Goal: Use online tool/utility

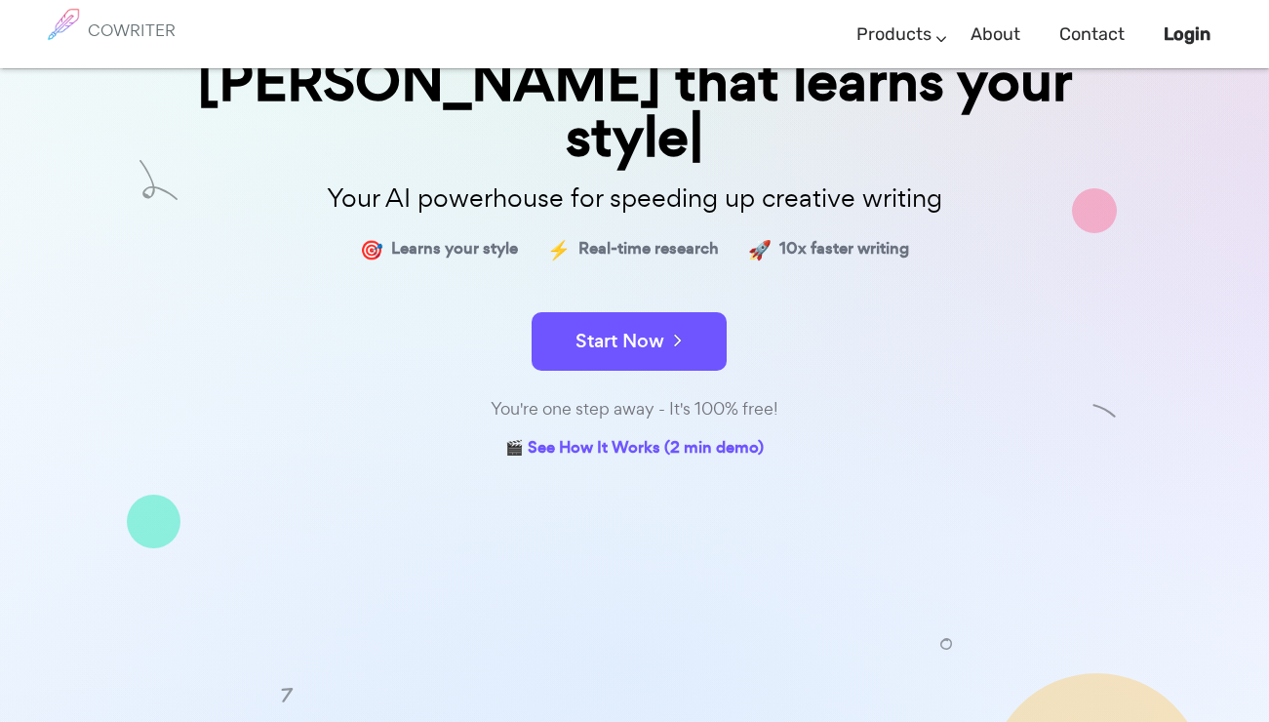
scroll to position [246, 0]
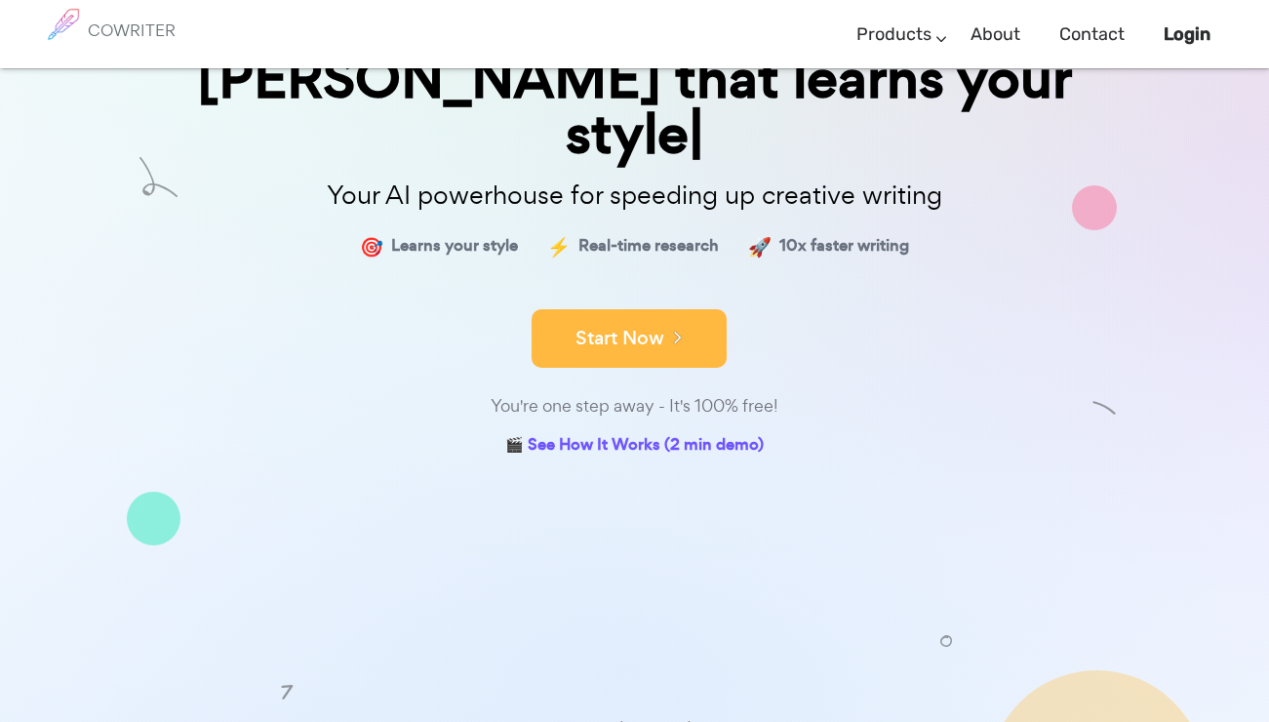
click at [691, 309] on button "Start Now" at bounding box center [628, 338] width 195 height 59
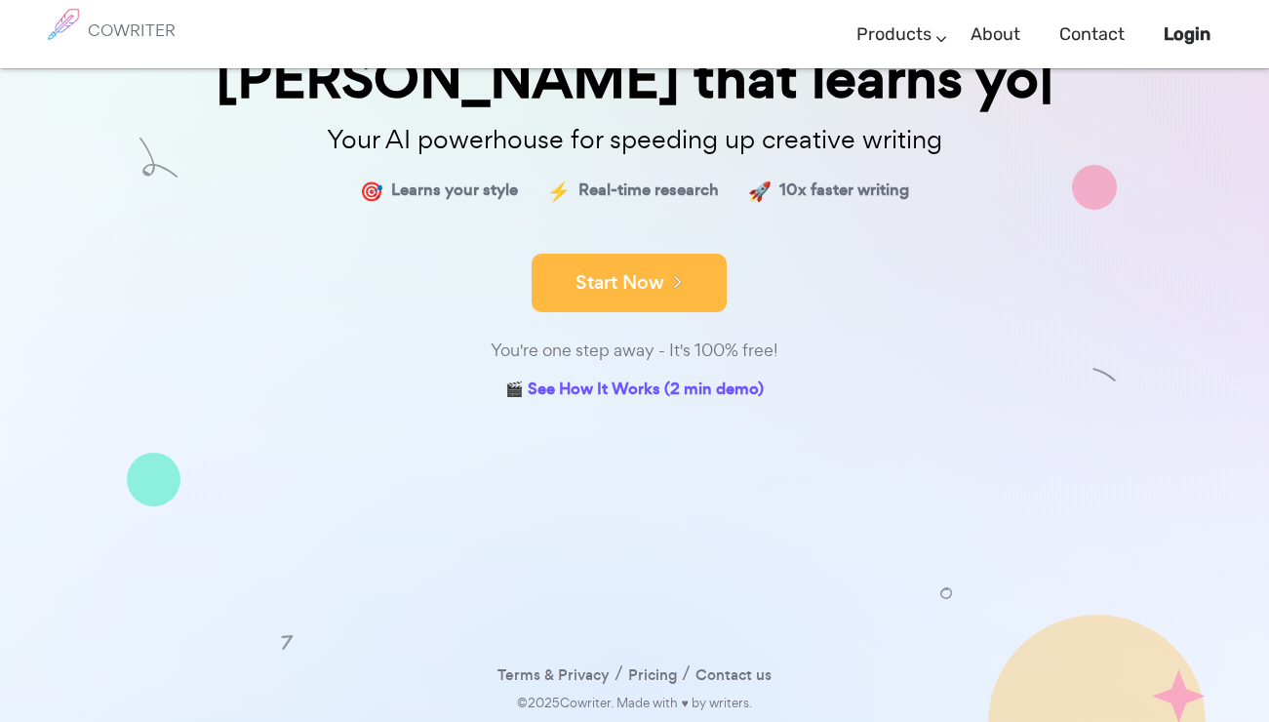
scroll to position [189, 0]
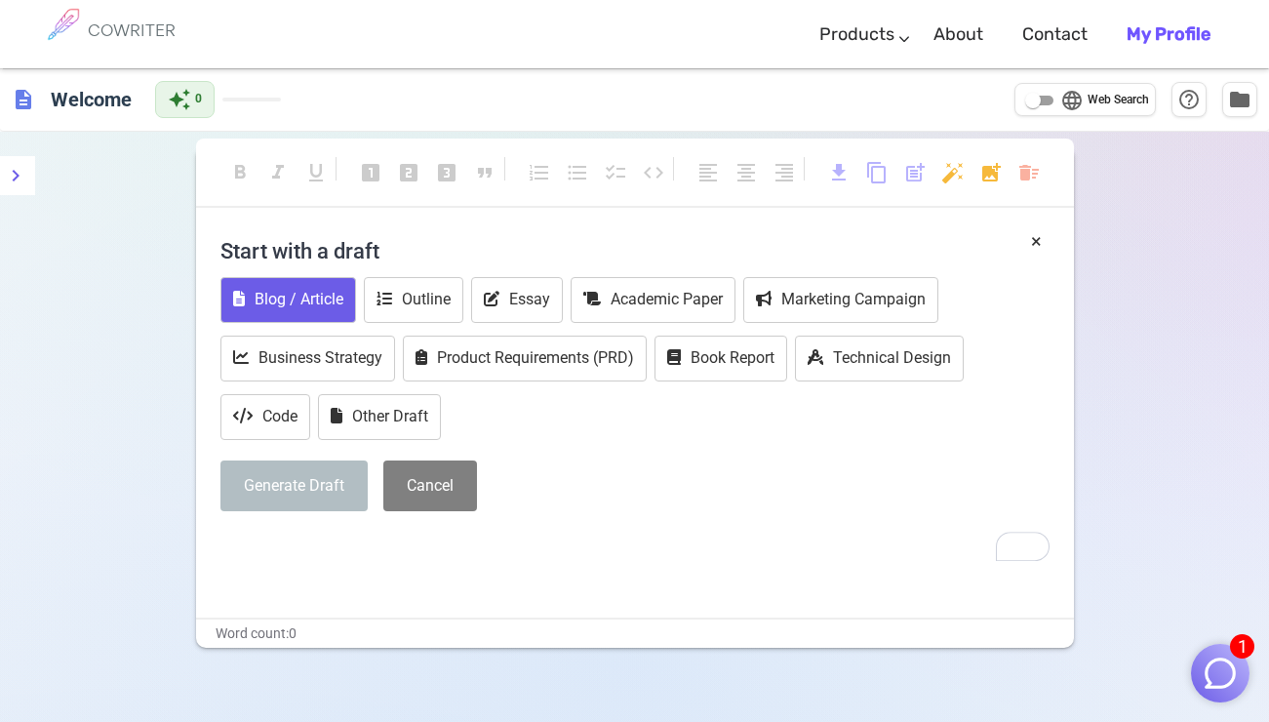
click at [306, 298] on button "Blog / Article" at bounding box center [288, 300] width 136 height 46
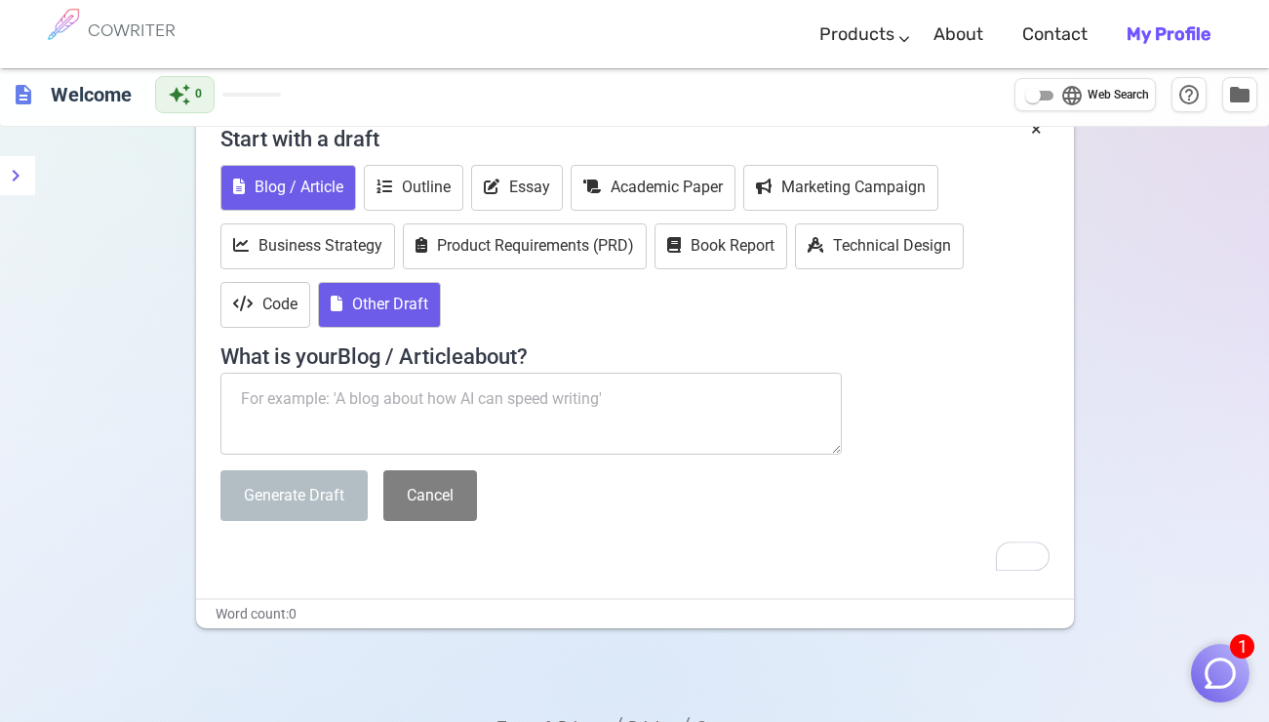
scroll to position [162, 0]
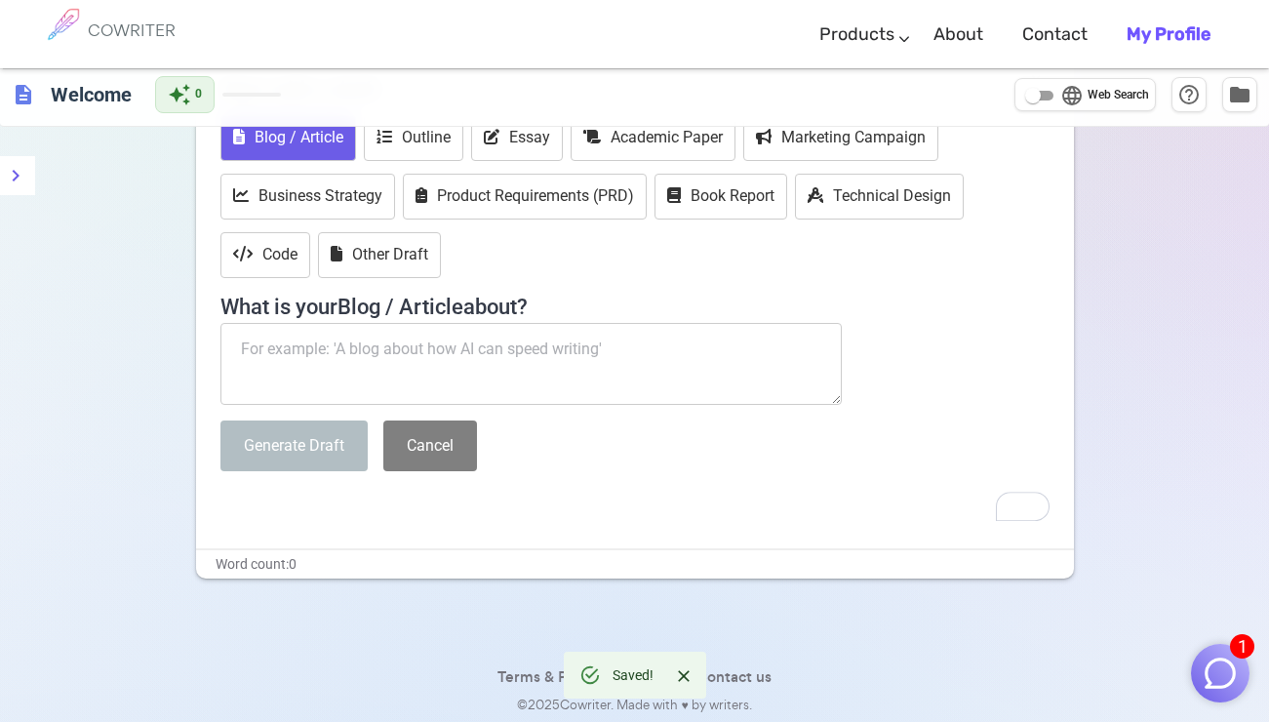
click at [352, 369] on textarea "To enrich screen reader interactions, please activate Accessibility in Grammarl…" at bounding box center [531, 364] width 622 height 82
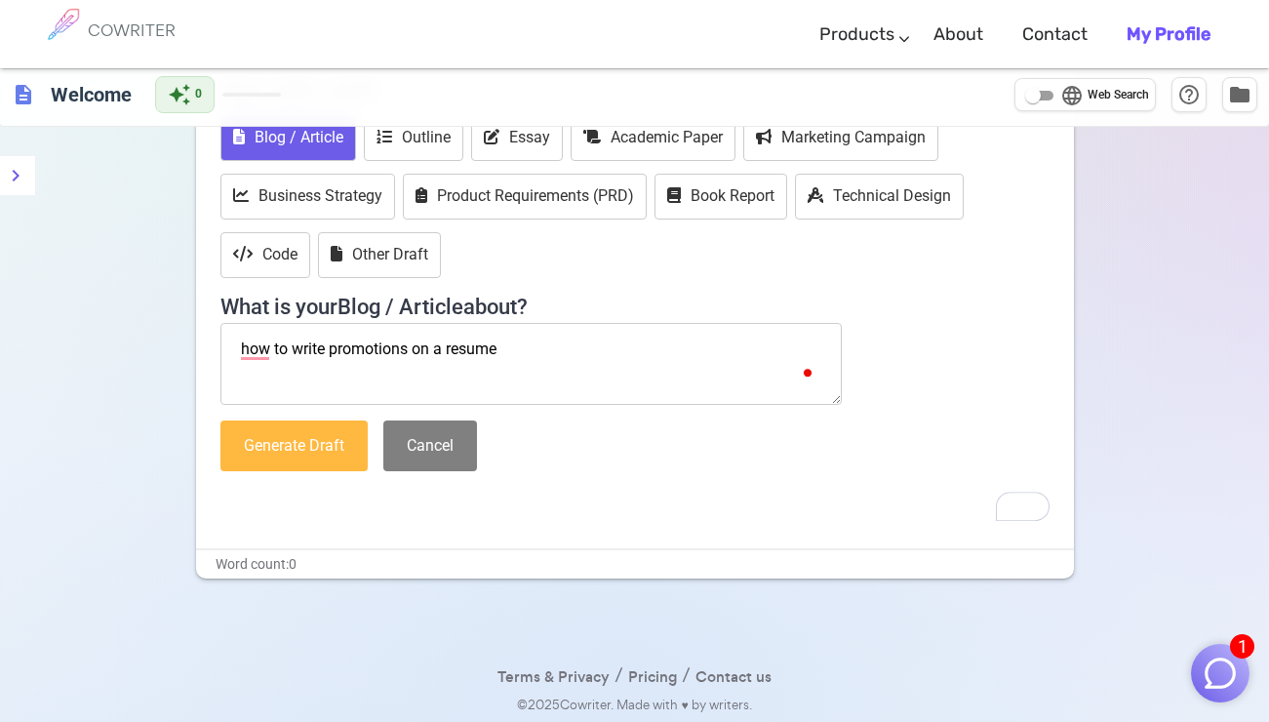
type textarea "how to write promotions on a resume"
click at [318, 432] on button "Generate Draft" at bounding box center [293, 446] width 147 height 52
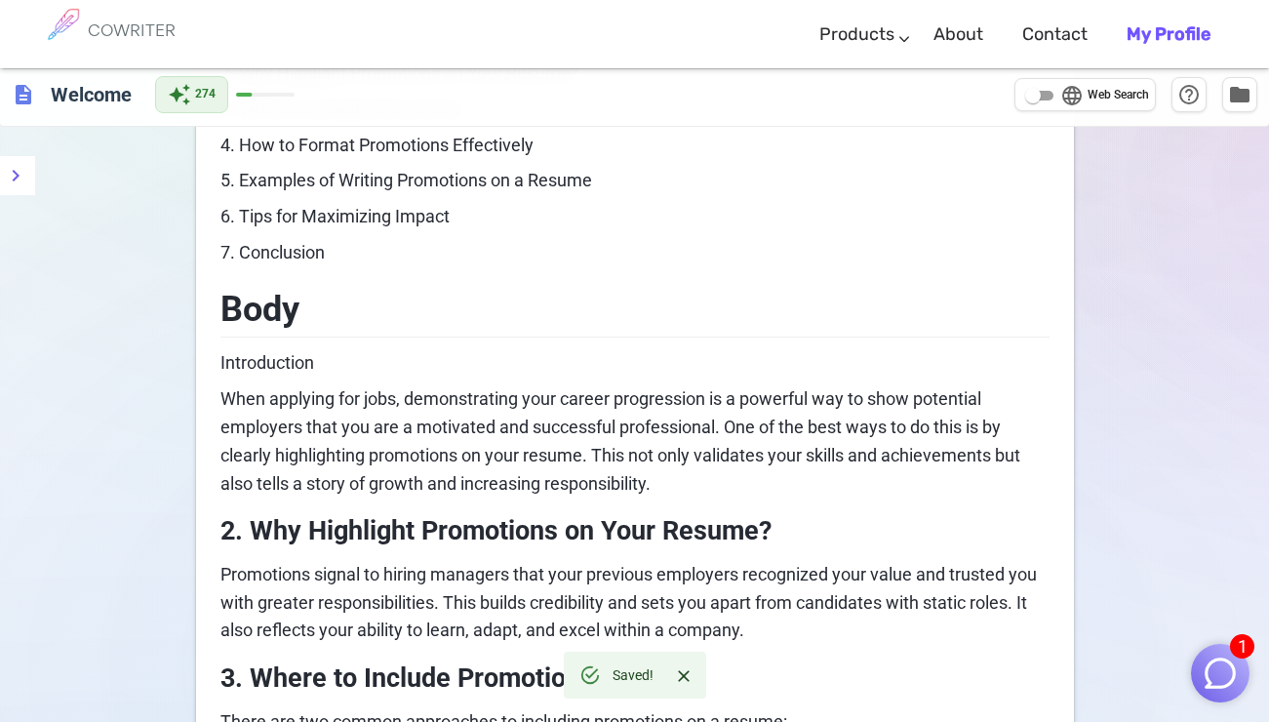
scroll to position [219, 0]
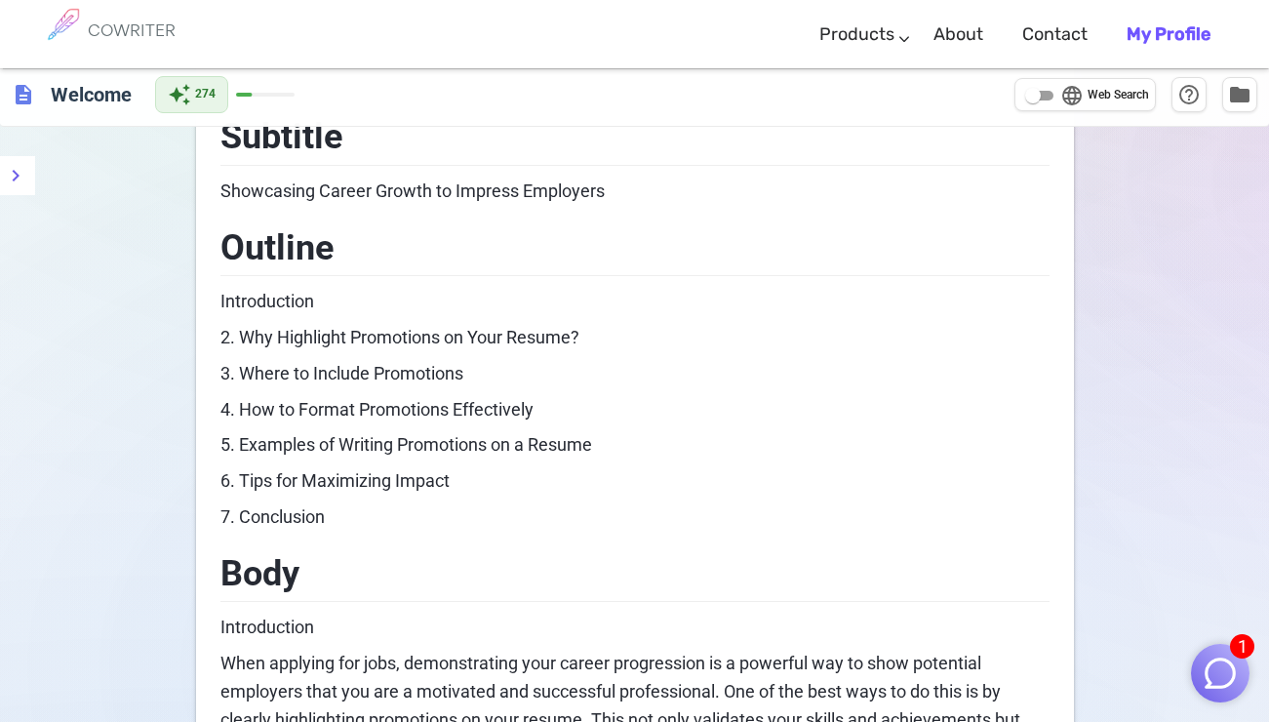
click at [441, 505] on p "7. Conclusion" at bounding box center [634, 517] width 829 height 28
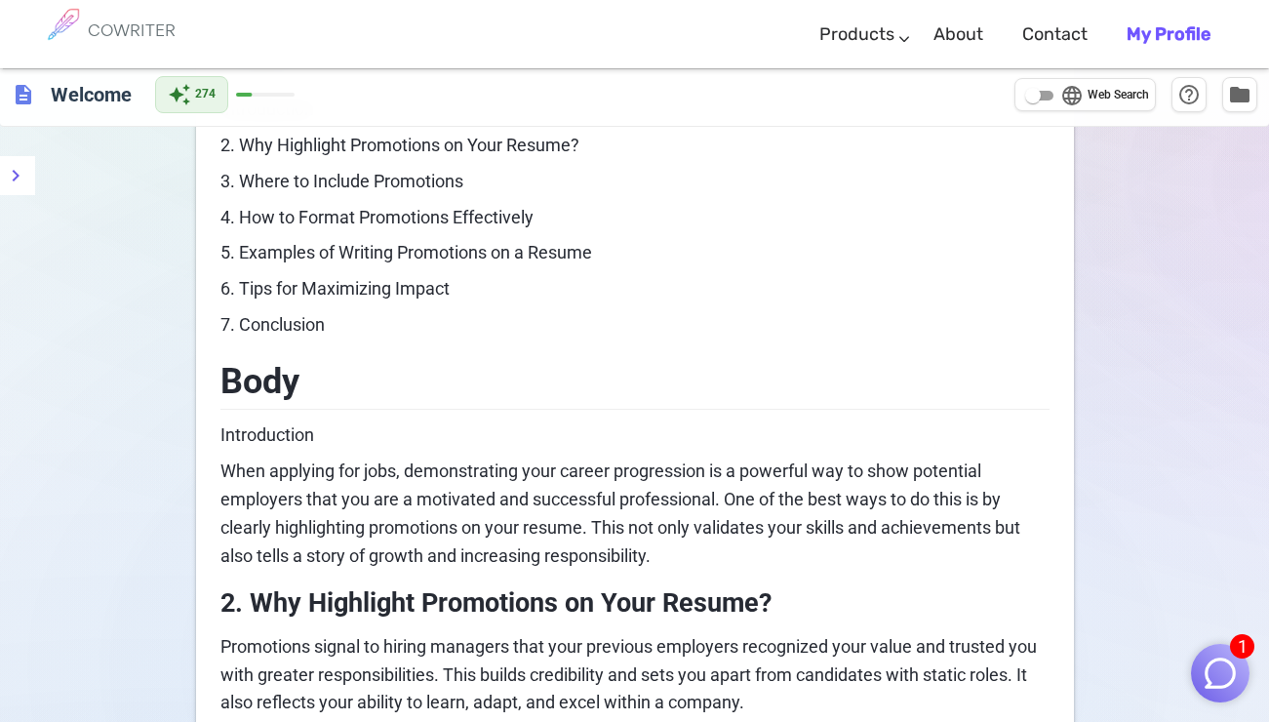
scroll to position [565, 0]
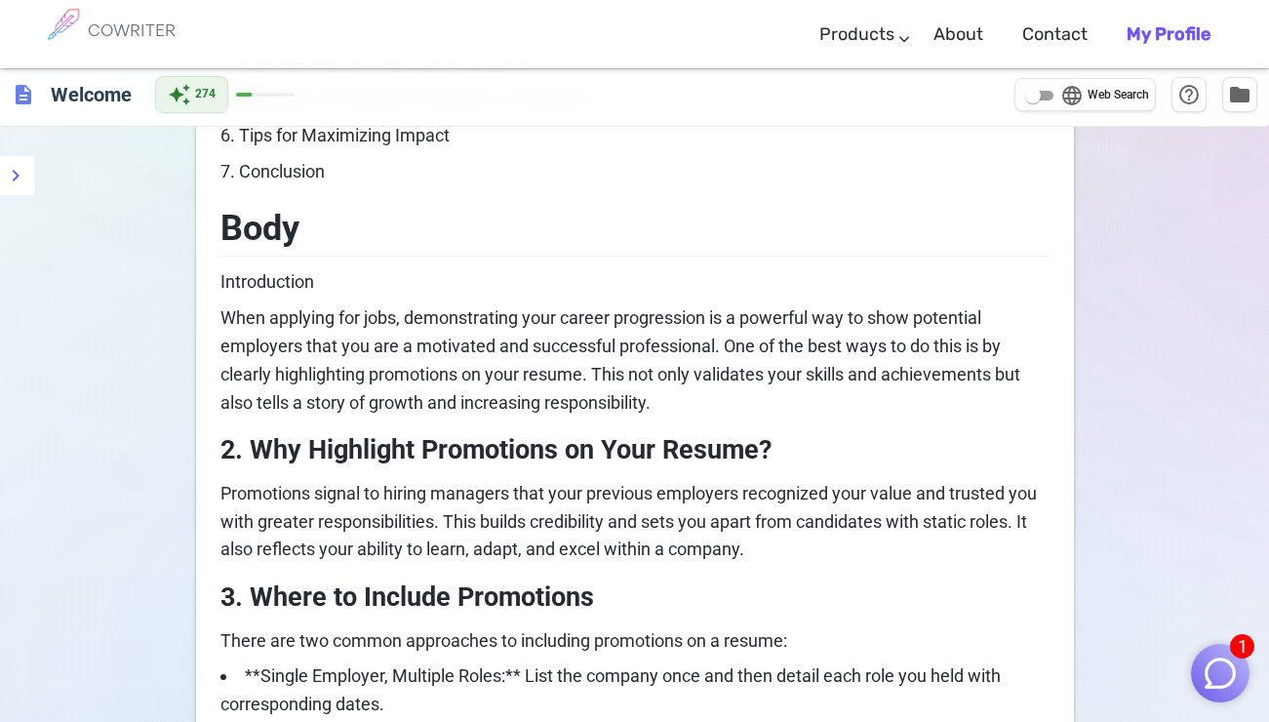
click at [439, 505] on p "Promotions signal to hiring managers that your previous employers recognized yo…" at bounding box center [634, 522] width 829 height 84
click at [681, 409] on p "When applying for jobs, demonstrating your career progression is a powerful way…" at bounding box center [634, 360] width 829 height 112
click at [686, 398] on p "When applying for jobs, demonstrating your career progression is a powerful way…" at bounding box center [634, 360] width 829 height 112
click at [1032, 100] on input "language Web Search" at bounding box center [1033, 95] width 70 height 23
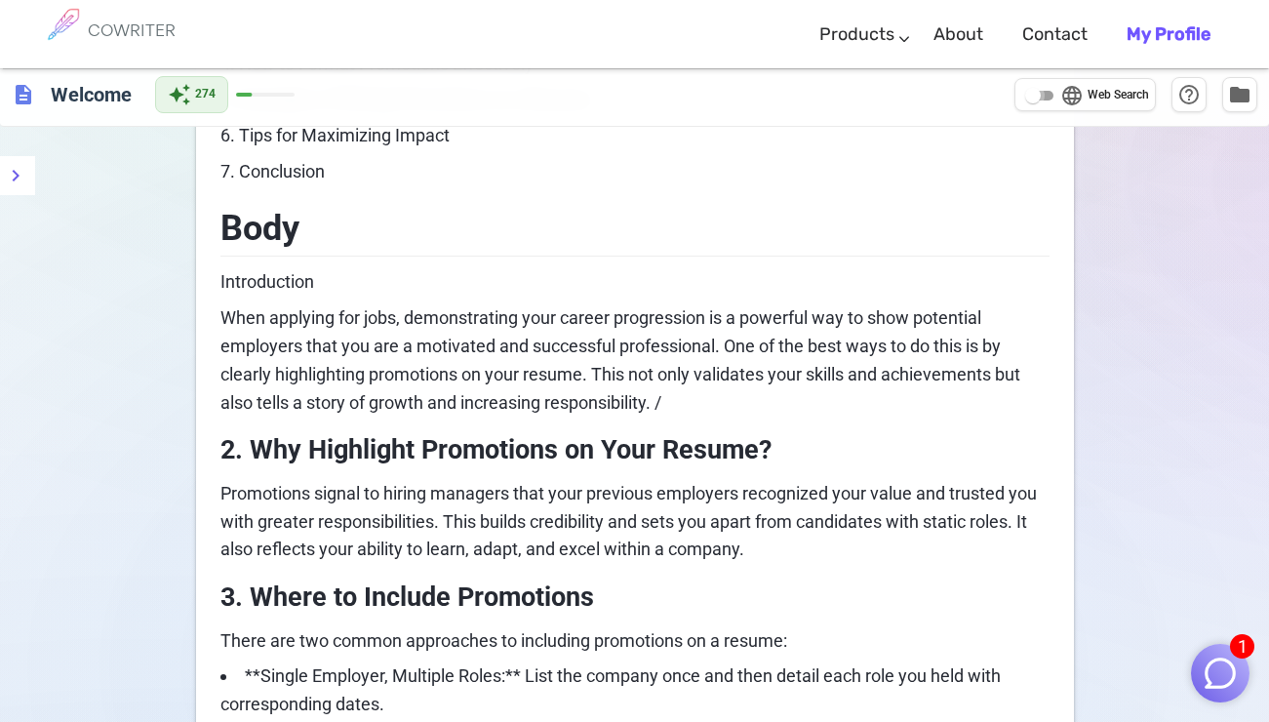
checkbox input "true"
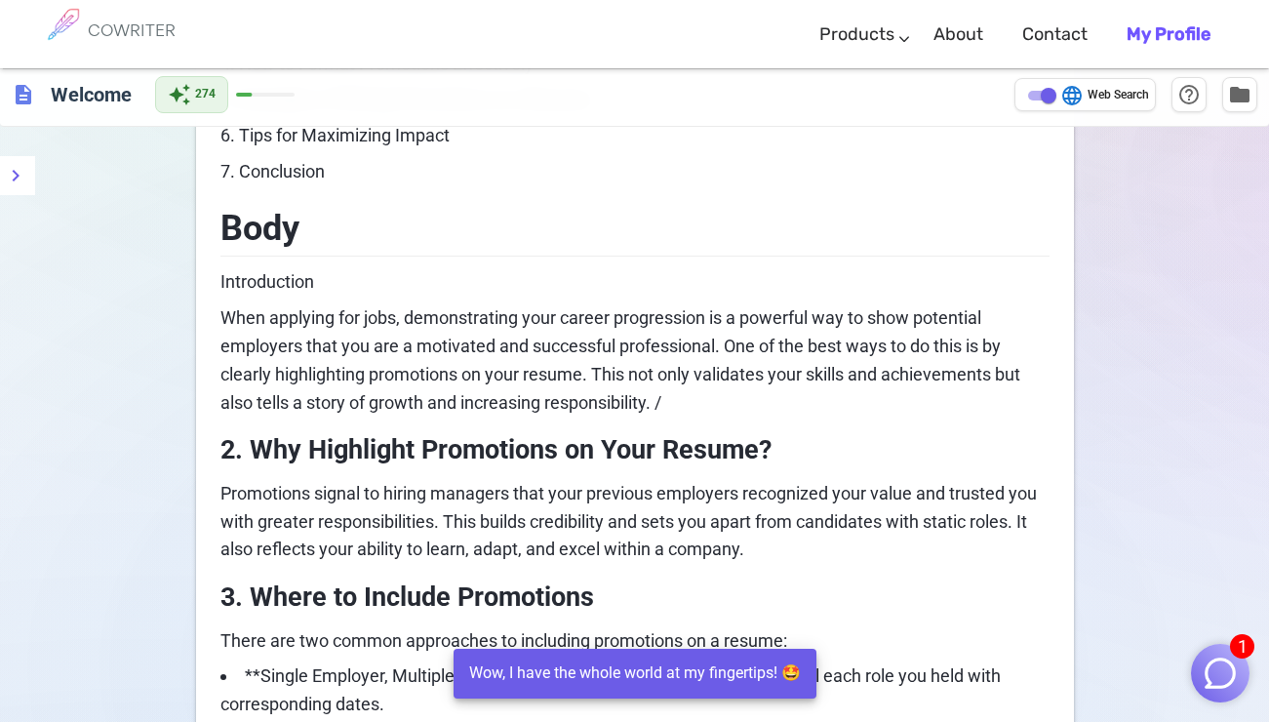
click at [736, 400] on p "When applying for jobs, demonstrating your career progression is a powerful way…" at bounding box center [634, 360] width 829 height 112
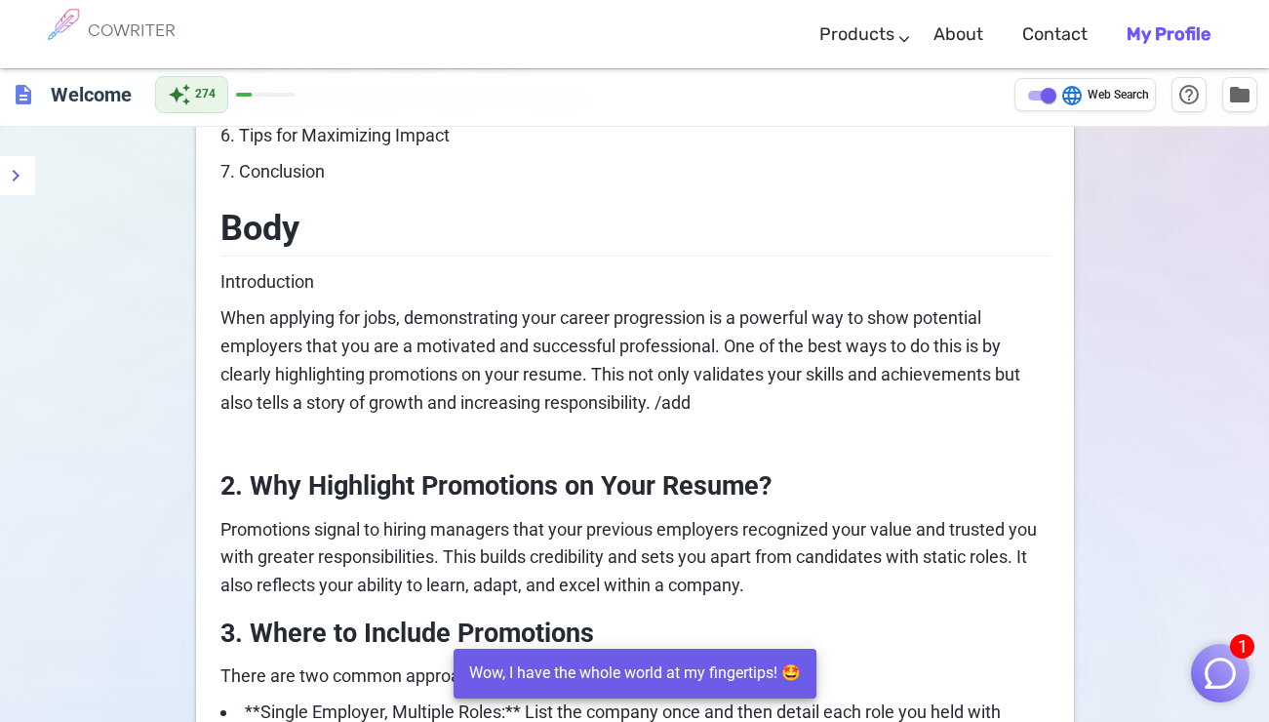
click at [705, 402] on p "When applying for jobs, demonstrating your career progression is a powerful way…" at bounding box center [634, 360] width 829 height 112
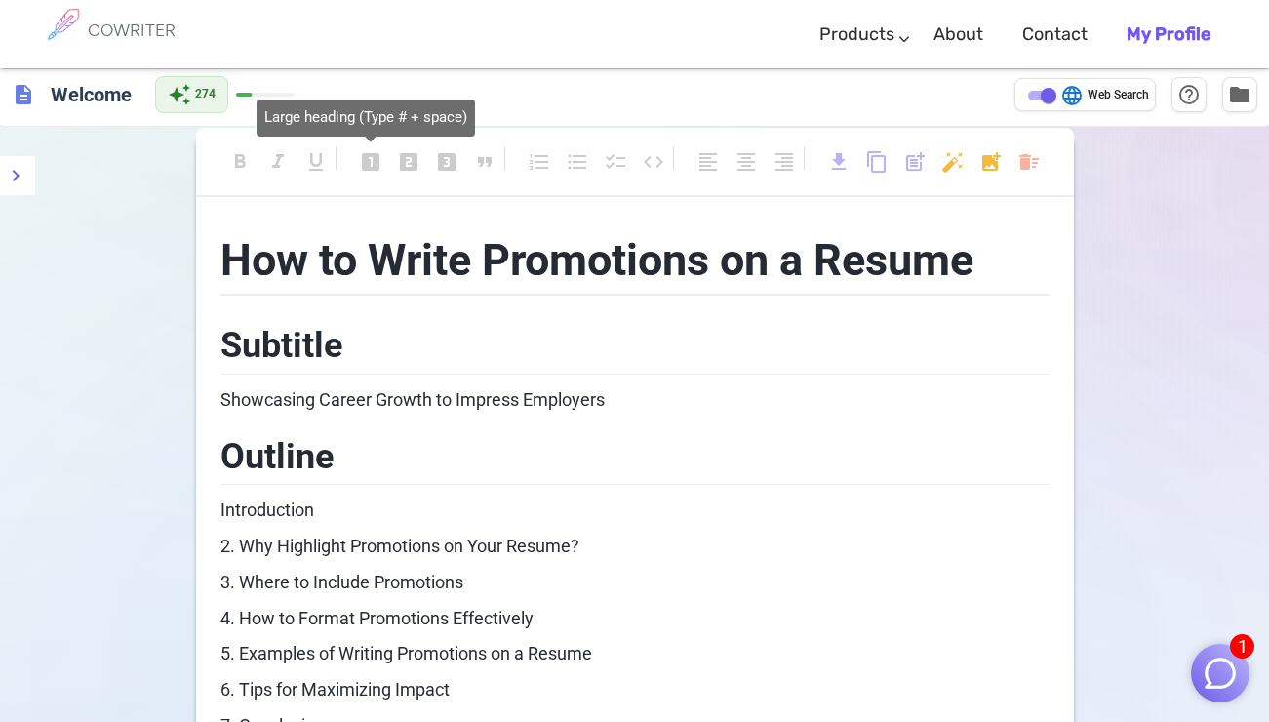
scroll to position [10, 0]
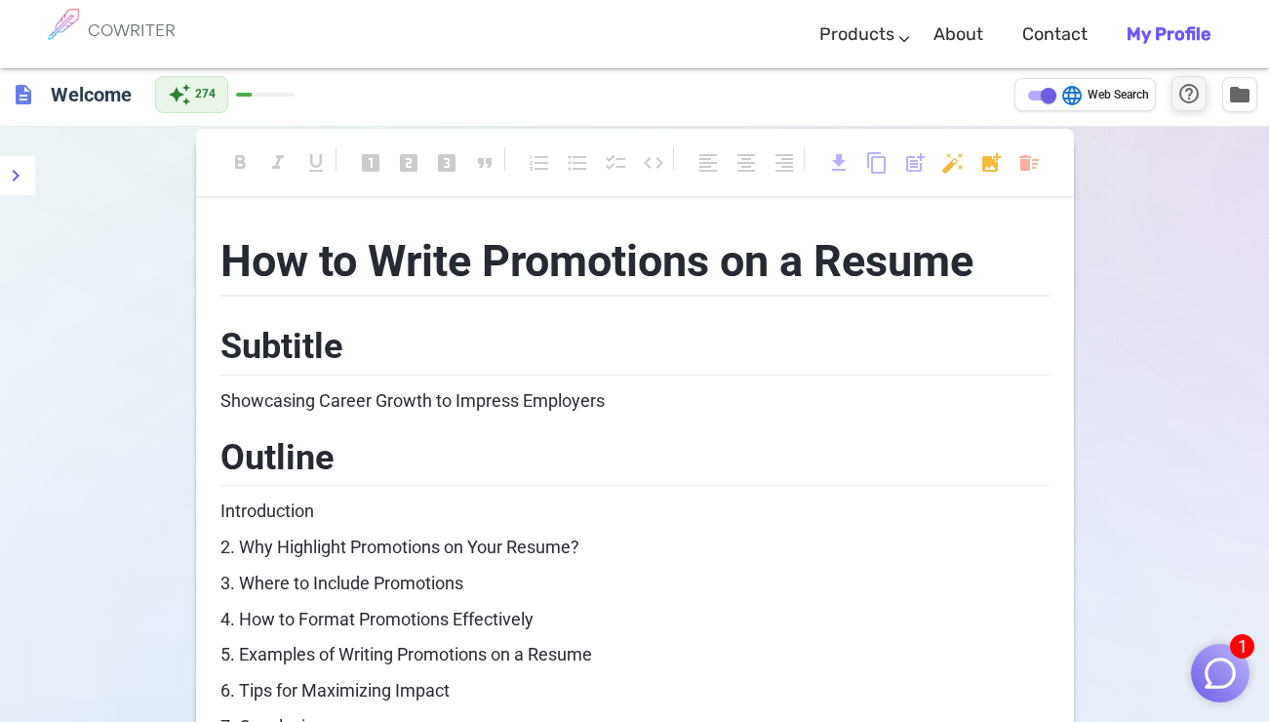
click at [1196, 97] on span "help_outline" at bounding box center [1188, 93] width 23 height 23
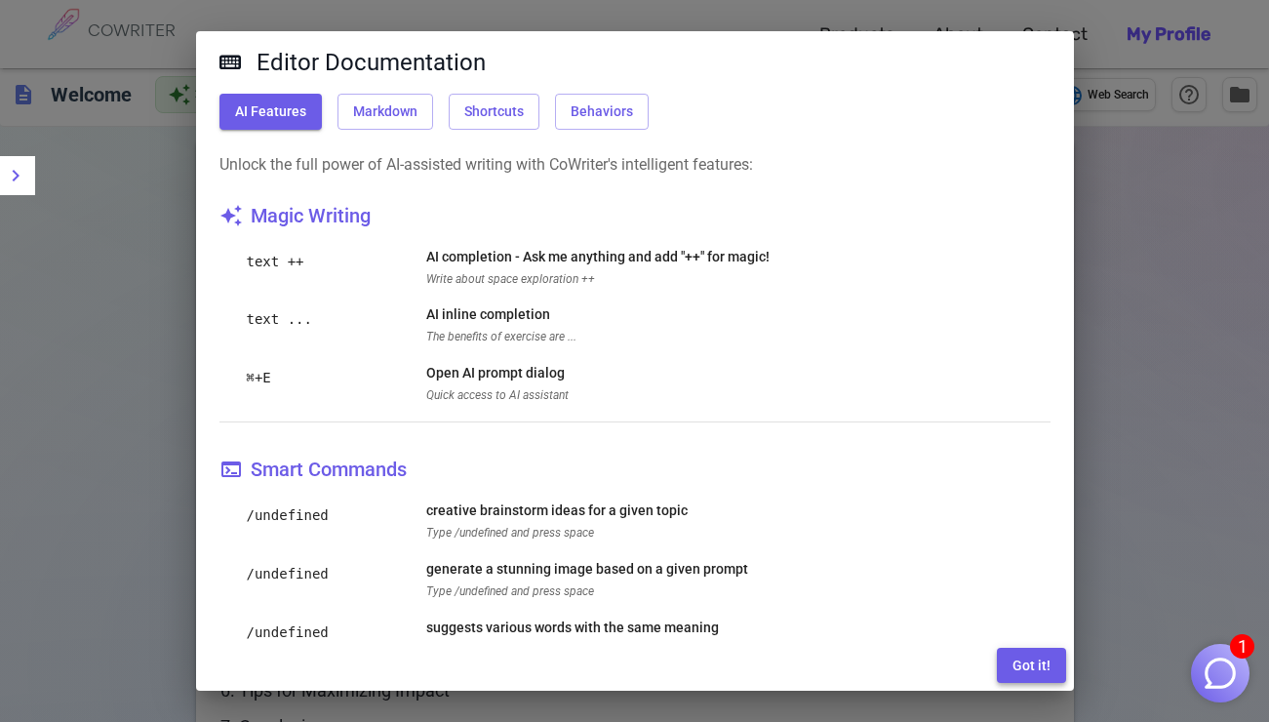
click at [1017, 662] on button "Got it!" at bounding box center [1031, 665] width 69 height 36
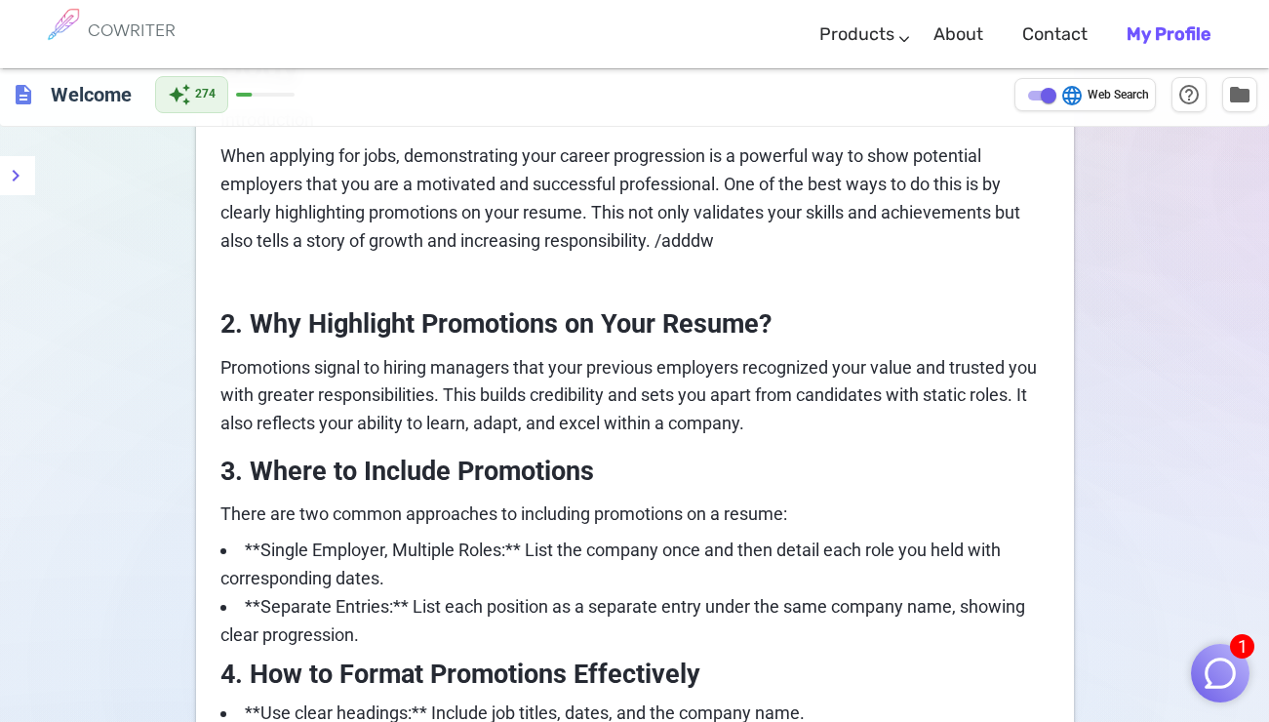
scroll to position [734, 0]
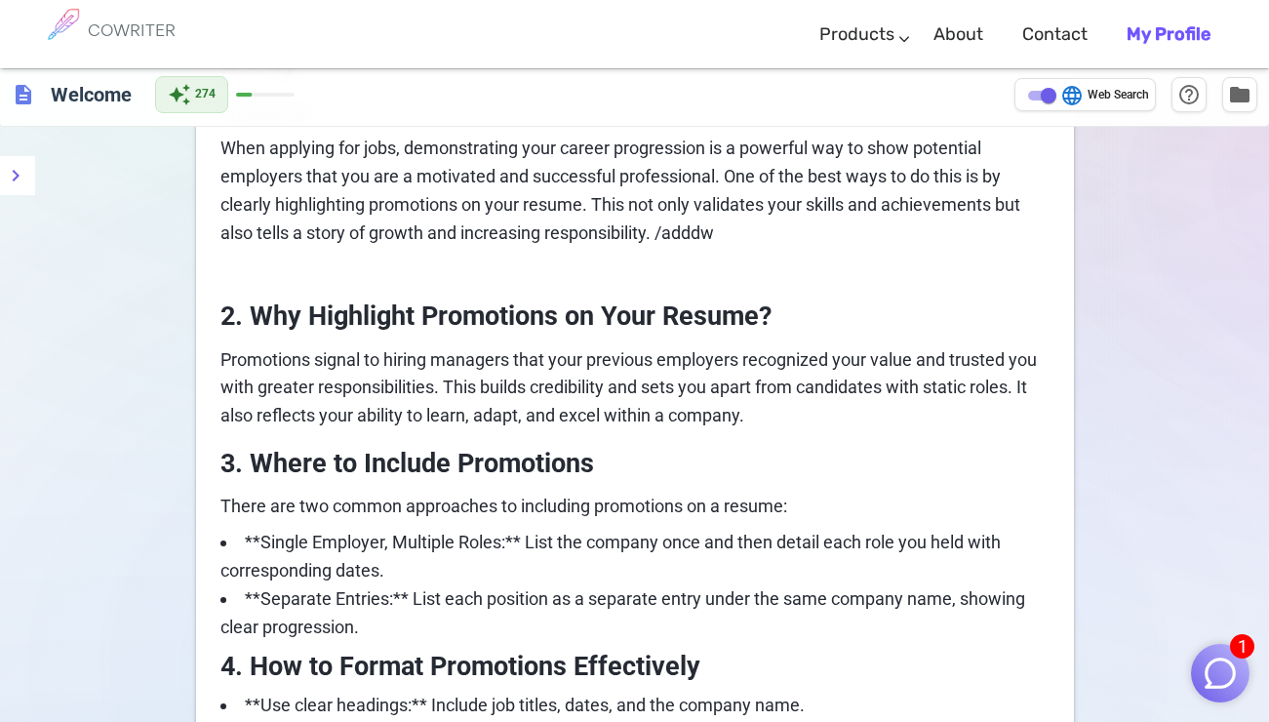
click at [734, 237] on p "When applying for jobs, demonstrating your career progression is a powerful way…" at bounding box center [634, 191] width 829 height 112
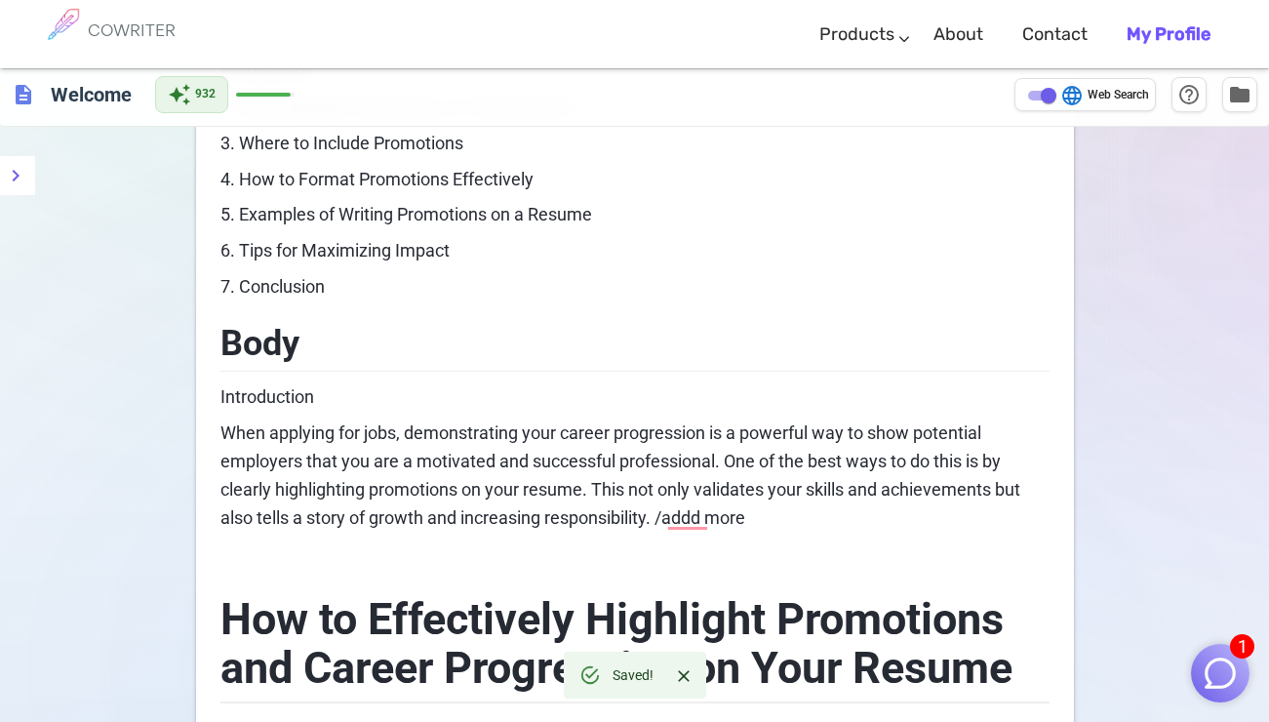
scroll to position [621, 0]
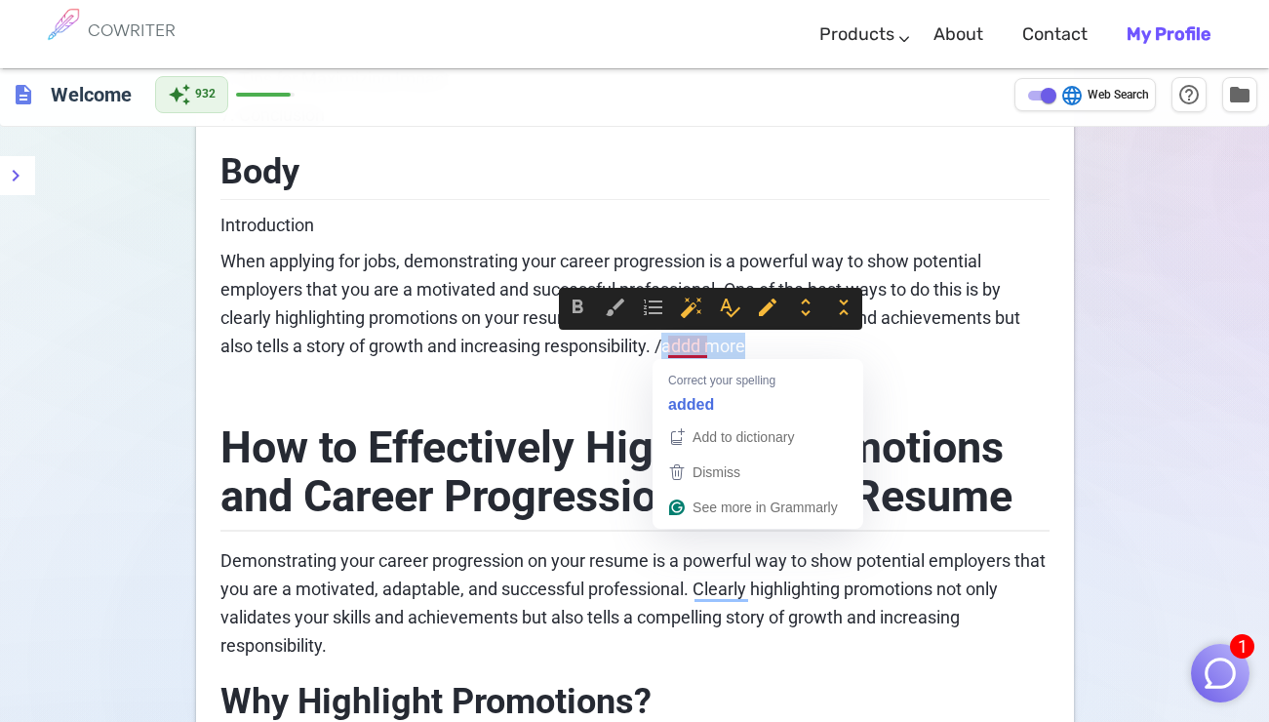
drag, startPoint x: 757, startPoint y: 350, endPoint x: 666, endPoint y: 344, distance: 90.9
click at [666, 344] on p "When applying for jobs, demonstrating your career progression is a powerful way…" at bounding box center [634, 304] width 829 height 112
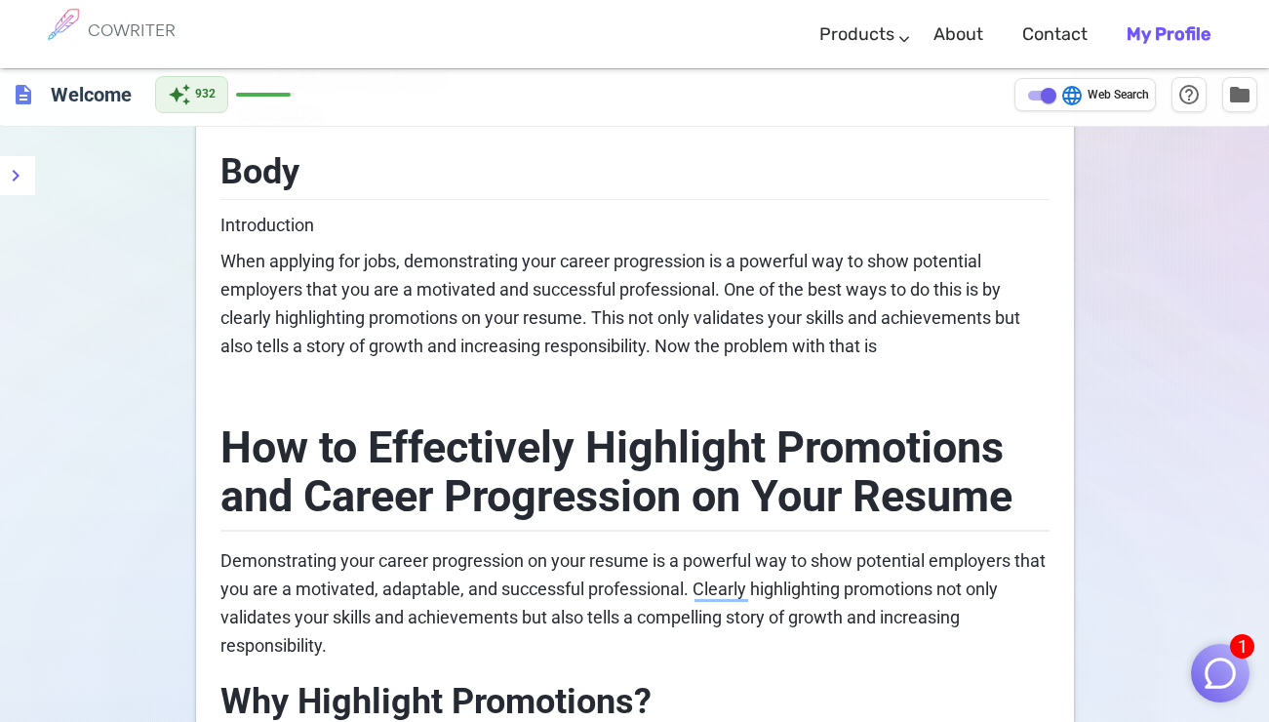
click at [889, 351] on p "When applying for jobs, demonstrating your career progression is a powerful way…" at bounding box center [634, 304] width 829 height 112
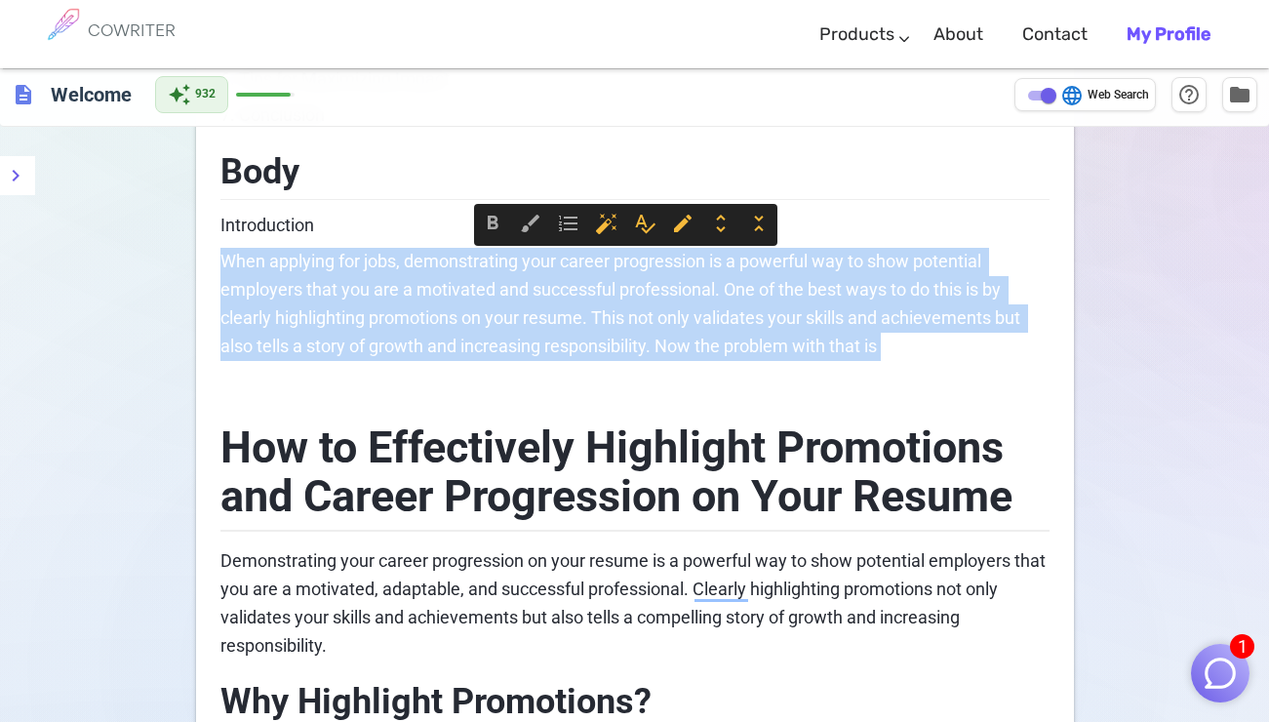
click at [889, 351] on p "When applying for jobs, demonstrating your career progression is a powerful way…" at bounding box center [634, 304] width 829 height 112
click at [859, 351] on span "When applying for jobs, demonstrating your career progression is a powerful way…" at bounding box center [622, 303] width 804 height 104
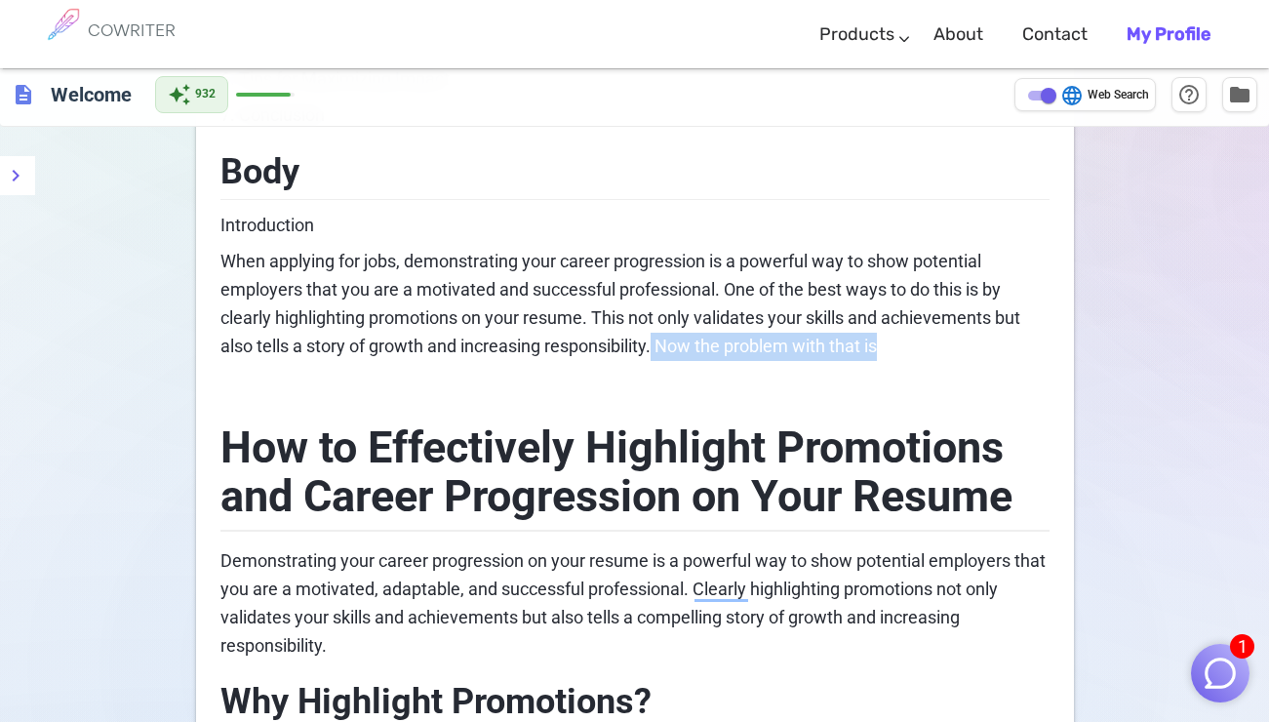
drag, startPoint x: 657, startPoint y: 344, endPoint x: 942, endPoint y: 337, distance: 284.8
click at [943, 337] on p "When applying for jobs, demonstrating your career progression is a powerful way…" at bounding box center [634, 304] width 829 height 112
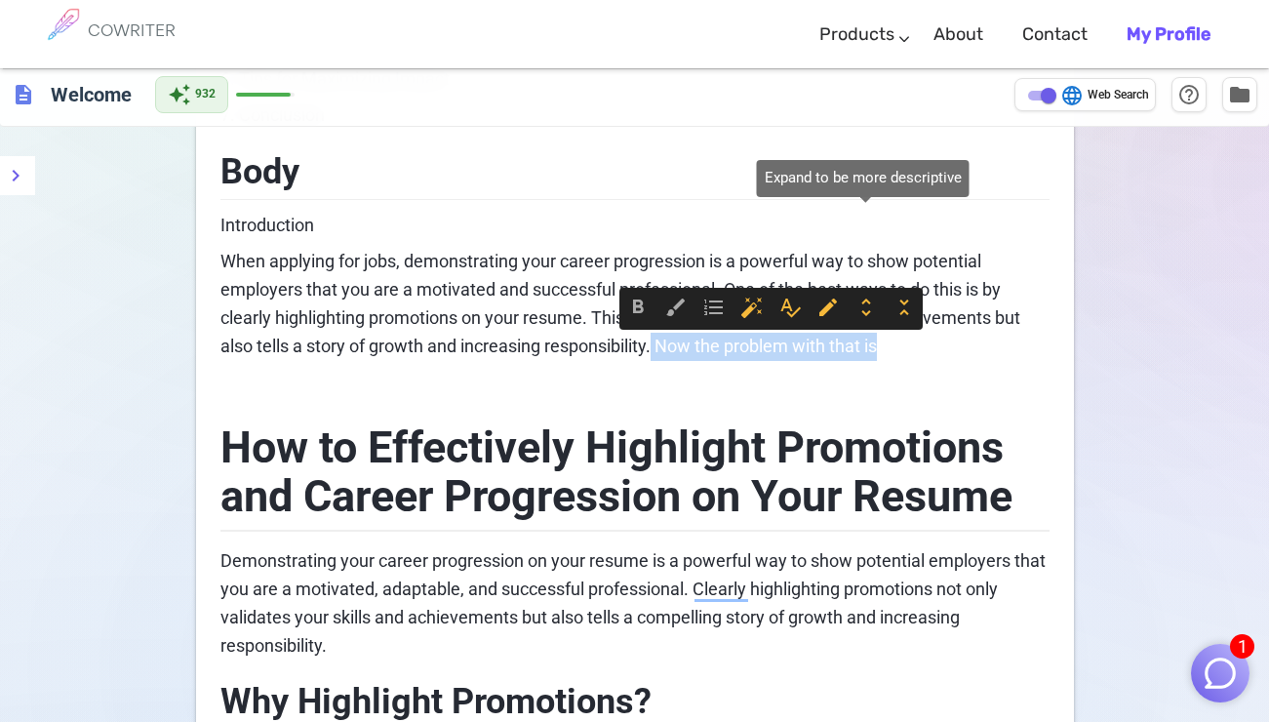
click at [870, 308] on span "unfold_more" at bounding box center [865, 306] width 23 height 23
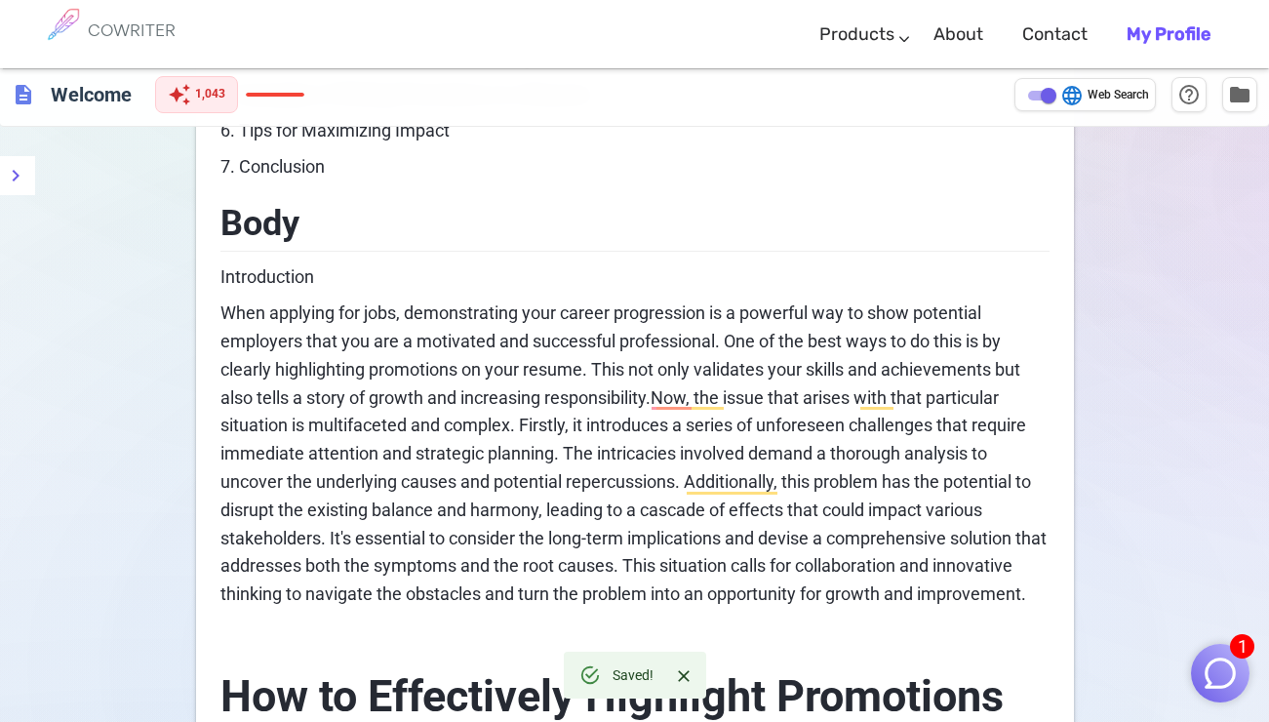
scroll to position [582, 0]
